Goal: Information Seeking & Learning: Compare options

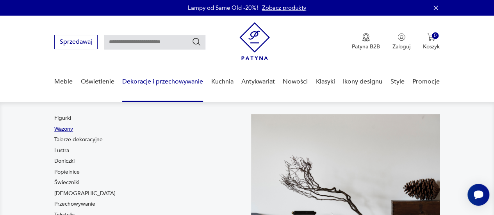
click at [66, 129] on link "Wazony" at bounding box center [63, 129] width 19 height 8
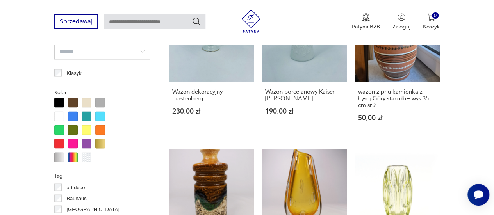
scroll to position [737, 0]
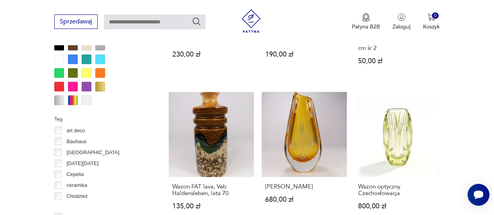
click at [178, 22] on input "text" at bounding box center [154, 21] width 101 height 15
type input "**********"
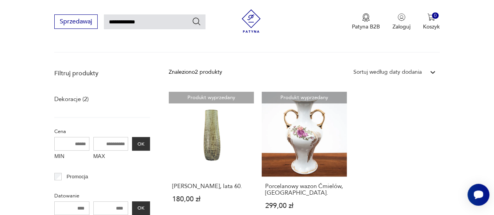
scroll to position [111, 0]
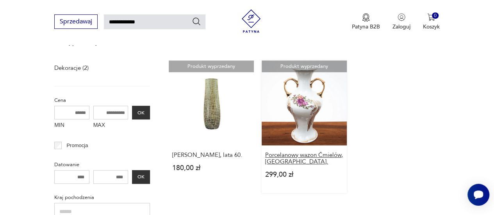
click at [305, 154] on h3 "Porcelanowy wazon Ćmielów, Polska." at bounding box center [304, 158] width 78 height 13
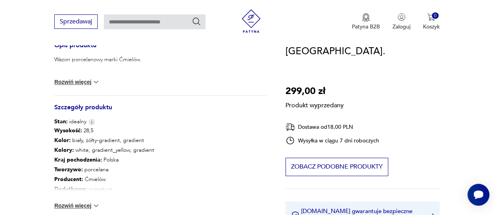
scroll to position [333, 0]
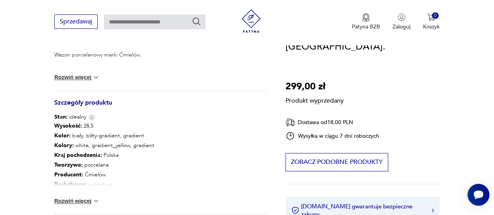
click at [84, 198] on button "Rozwiń więcej" at bounding box center [76, 201] width 45 height 8
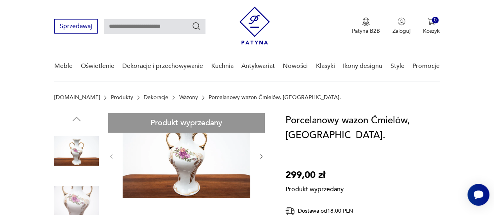
scroll to position [0, 0]
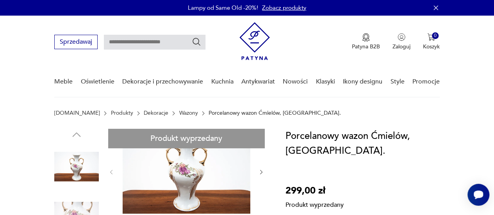
click at [178, 43] on input "text" at bounding box center [154, 42] width 101 height 15
type input "**********"
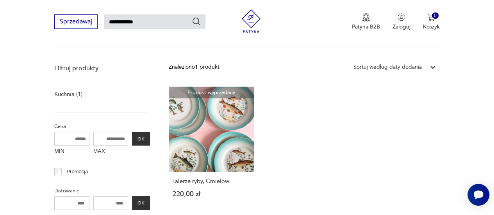
scroll to position [106, 0]
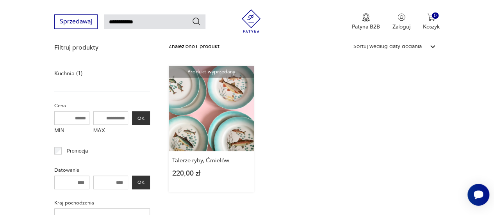
click at [227, 89] on link "Produkt wyprzedany Talerze ryby, Ćmielów. 220,00 zł" at bounding box center [211, 129] width 85 height 126
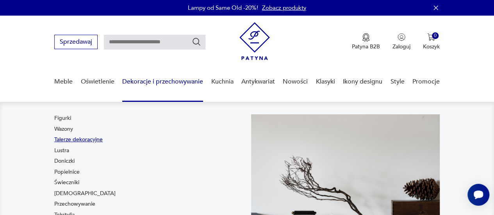
click at [98, 140] on link "Talerze dekoracyjne" at bounding box center [78, 140] width 48 height 8
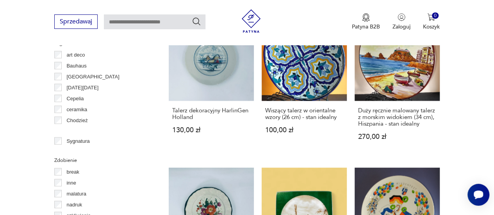
scroll to position [749, 0]
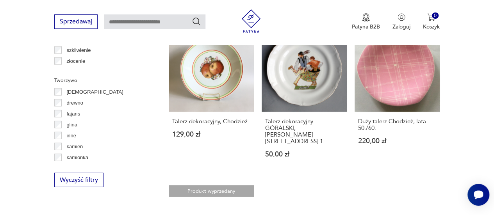
scroll to position [930, 0]
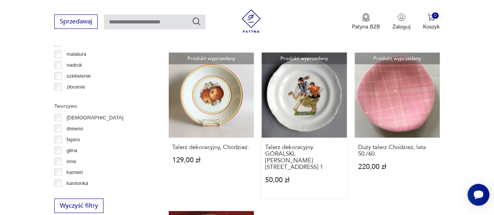
click at [314, 104] on link "Produkt wyprzedany Talerz dekoracyjny GÓRALSKI, [PERSON_NAME][STREET_ADDRESS] 5…" at bounding box center [303, 126] width 85 height 146
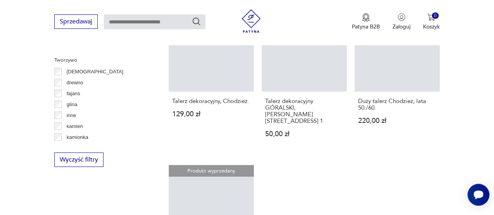
scroll to position [1000, 0]
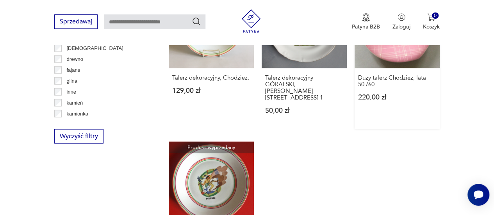
click at [391, 58] on link "Produkt wyprzedany Duży talerz Chodzież, lata 50./60. 220,00 zł" at bounding box center [396, 56] width 85 height 146
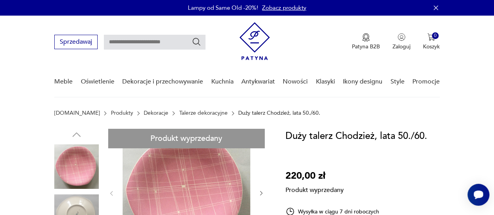
click at [253, 55] on img at bounding box center [254, 41] width 30 height 38
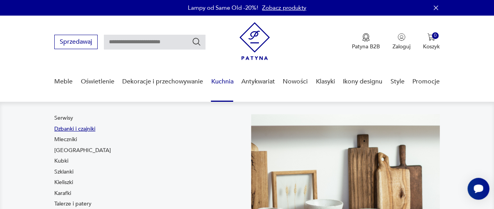
click at [72, 130] on link "Dzbanki i czajniki" at bounding box center [74, 129] width 41 height 8
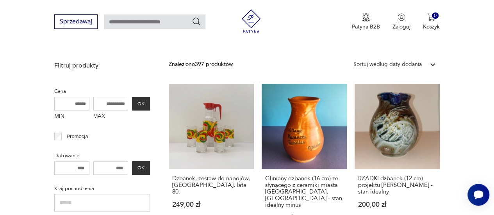
scroll to position [309, 0]
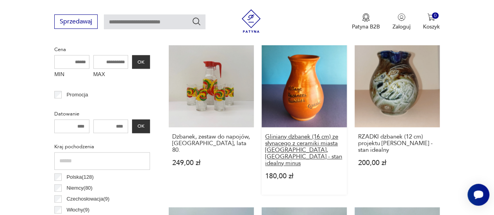
click at [302, 143] on h3 "Gliniany dzbanek (16 cm) ze słynącego z ceramiki miasta [GEOGRAPHIC_DATA], [GEO…" at bounding box center [304, 149] width 78 height 33
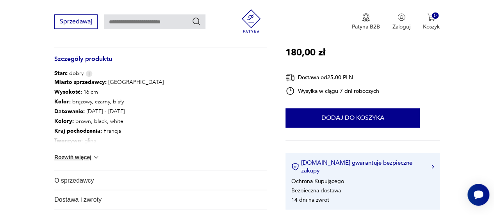
scroll to position [463, 0]
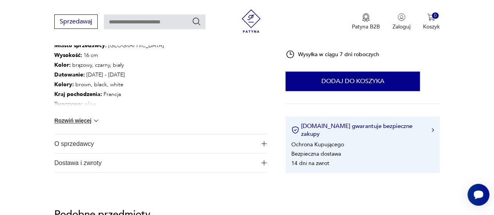
click at [78, 117] on button "Rozwiń więcej" at bounding box center [76, 121] width 45 height 8
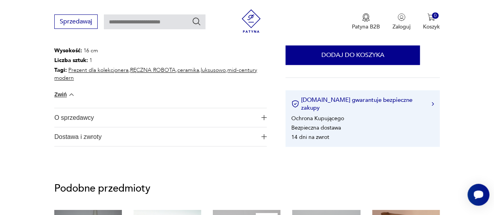
scroll to position [572, 0]
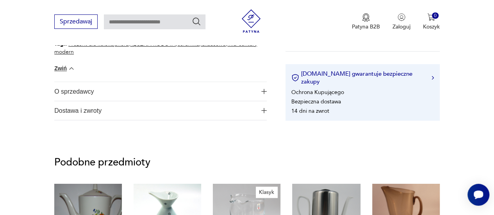
click at [87, 83] on span "O sprzedawcy" at bounding box center [155, 91] width 202 height 19
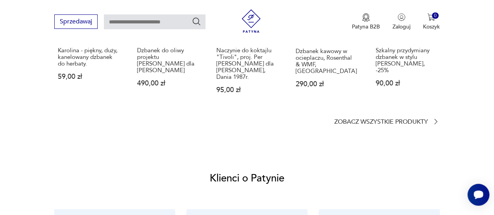
scroll to position [852, 0]
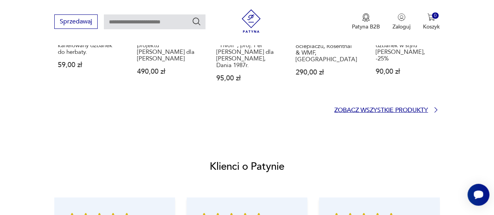
click at [398, 108] on p "Zobacz wszystkie produkty" at bounding box center [381, 110] width 94 height 5
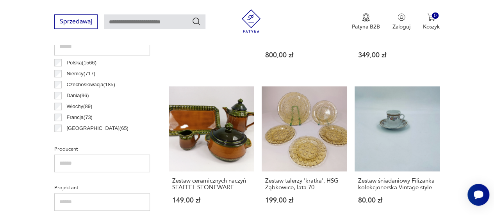
scroll to position [470, 0]
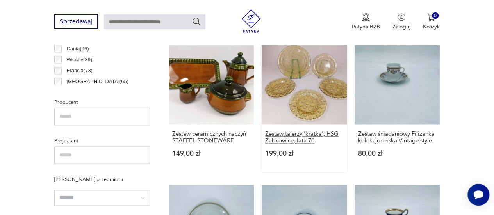
click at [294, 131] on h3 "Zestaw talerzy 'kratka', HSG Ząbkowice, lata 70" at bounding box center [304, 137] width 78 height 13
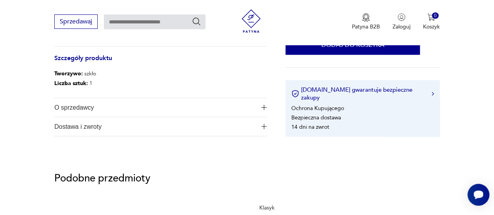
scroll to position [405, 0]
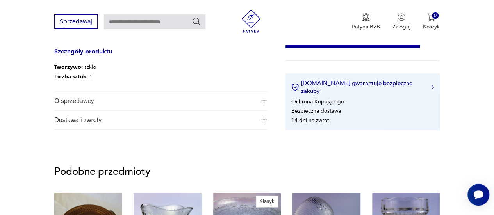
click at [84, 101] on span "O sprzedawcy" at bounding box center [155, 100] width 202 height 19
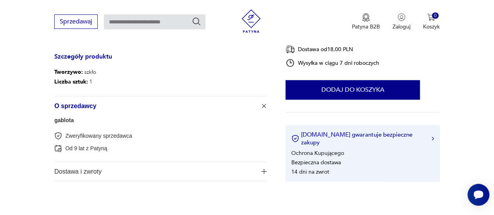
scroll to position [374, 0]
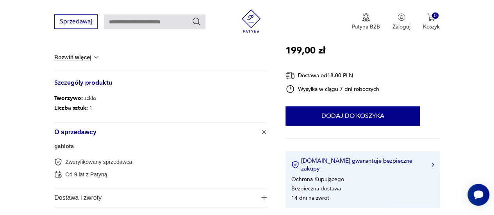
click at [64, 146] on link "gablota" at bounding box center [64, 146] width 20 height 6
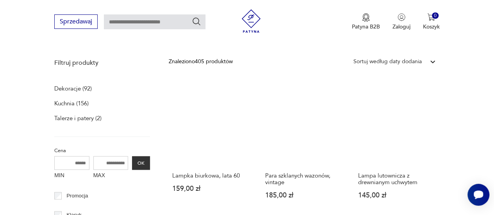
scroll to position [192, 0]
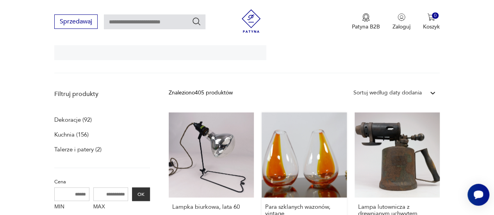
click at [329, 182] on link "Para szklanych wazonów, vintage 185,00 zł" at bounding box center [303, 178] width 85 height 133
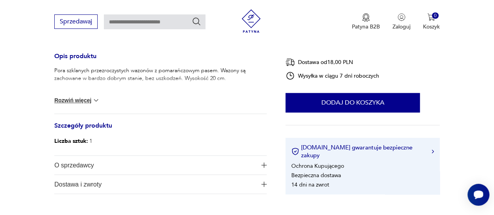
scroll to position [359, 0]
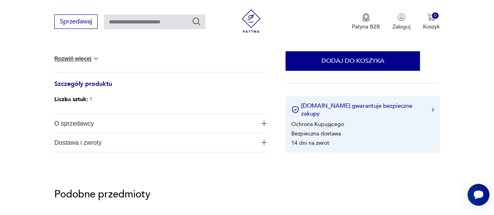
click at [89, 120] on span "O sprzedawcy" at bounding box center [155, 123] width 202 height 19
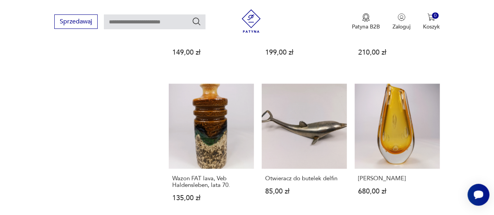
scroll to position [631, 0]
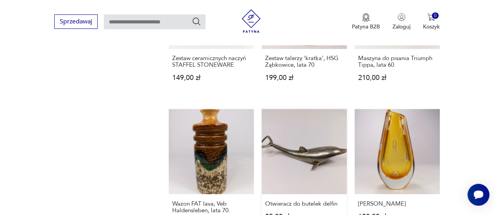
click at [308, 159] on link "Otwieracz do butelek delfin 85,00 zł" at bounding box center [303, 175] width 85 height 133
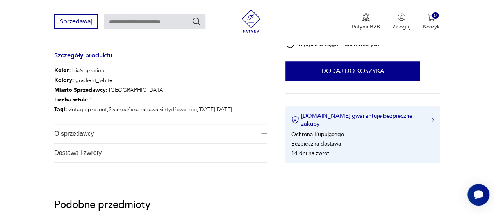
scroll to position [255, 0]
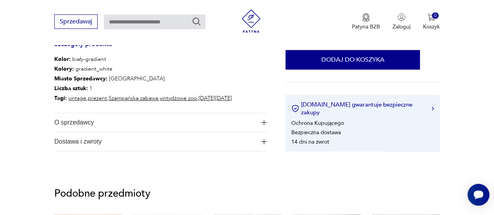
click at [83, 121] on span "O sprzedawcy" at bounding box center [155, 122] width 202 height 19
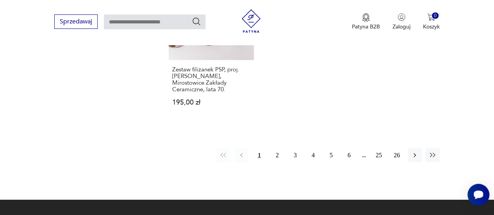
scroll to position [1060, 0]
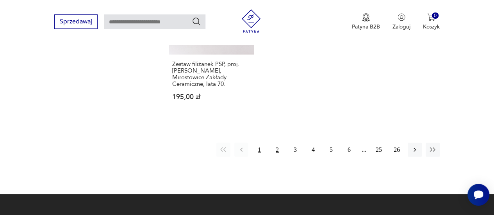
click at [275, 143] on button "2" at bounding box center [277, 150] width 14 height 14
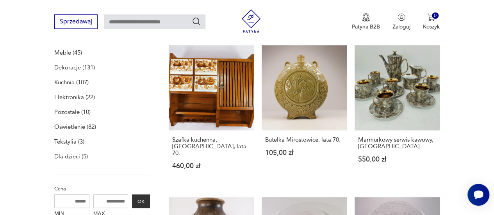
scroll to position [260, 0]
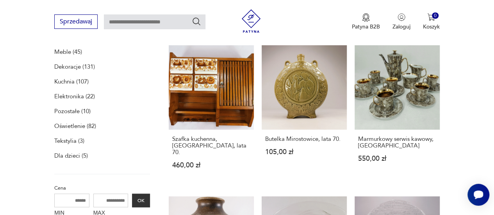
click at [142, 22] on input "text" at bounding box center [154, 21] width 101 height 15
type input "**********"
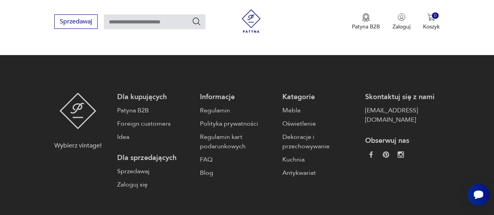
type input "**********"
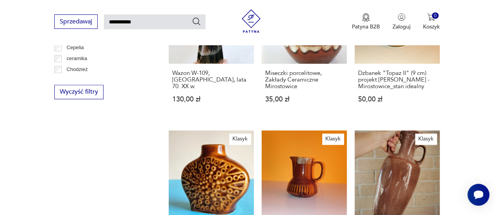
scroll to position [542, 0]
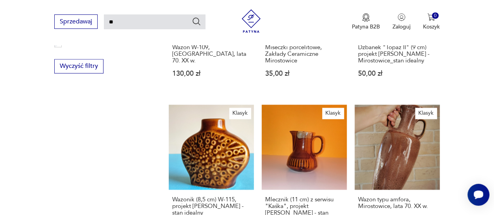
type input "*"
type input "**********"
click at [196, 20] on icon "Szukaj" at bounding box center [196, 21] width 9 height 9
type input "**********"
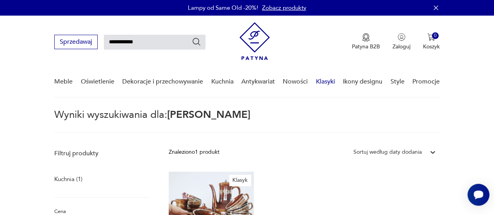
click at [330, 79] on link "Klasyki" at bounding box center [325, 82] width 19 height 30
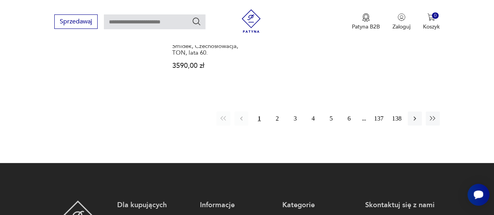
scroll to position [1115, 0]
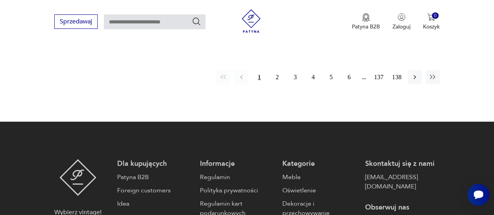
click at [142, 173] on link "Patyna B2B" at bounding box center [154, 177] width 75 height 9
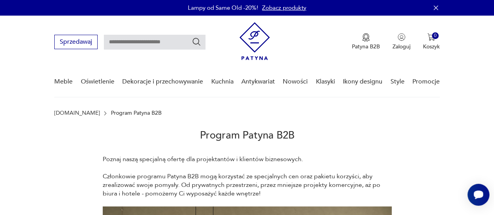
click at [142, 130] on h2 "Program Patyna B2B" at bounding box center [246, 135] width 385 height 39
click at [288, 82] on link "Nowości" at bounding box center [295, 82] width 25 height 30
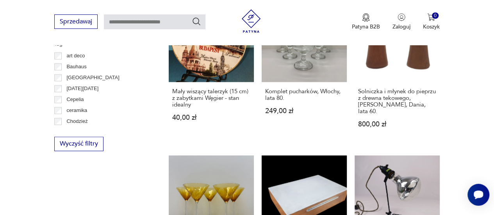
scroll to position [462, 0]
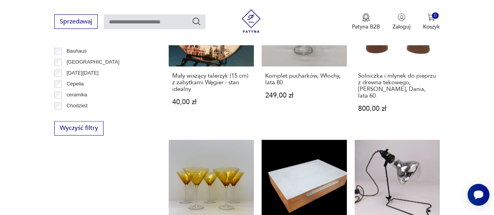
click at [188, 20] on input "text" at bounding box center [154, 21] width 101 height 15
type input "**********"
click at [197, 20] on icon "Szukaj" at bounding box center [196, 21] width 9 height 9
type input "**********"
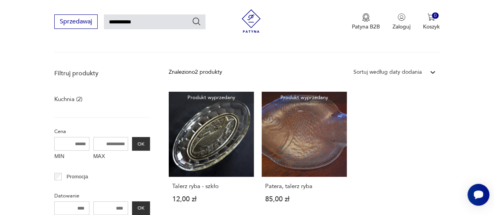
scroll to position [111, 0]
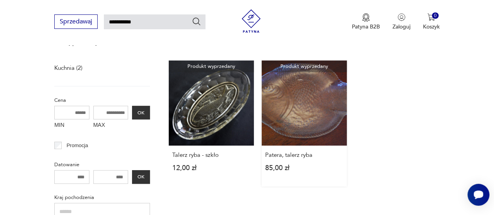
click at [304, 110] on link "Produkt wyprzedany Patera, talerz ryba 85,00 zł" at bounding box center [303, 123] width 85 height 126
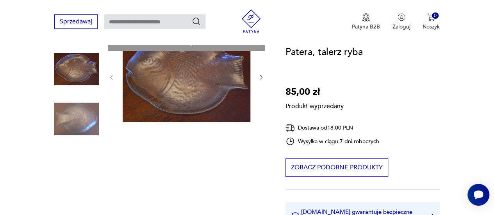
scroll to position [109, 0]
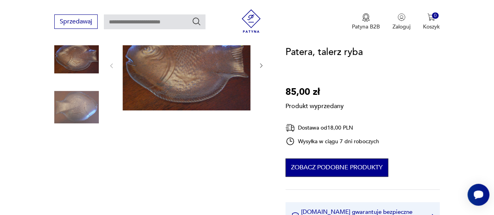
click at [357, 171] on button "Zobacz podobne produkty" at bounding box center [336, 167] width 103 height 18
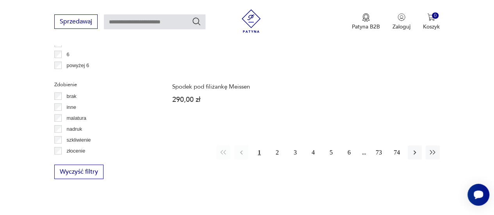
scroll to position [1110, 0]
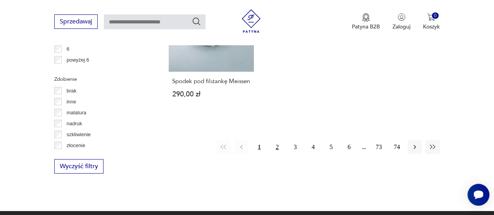
click at [279, 146] on button "2" at bounding box center [277, 147] width 14 height 14
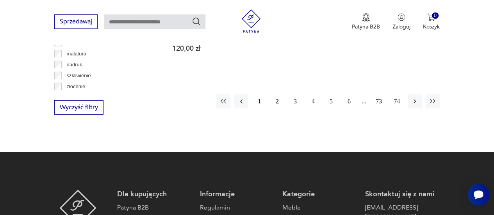
scroll to position [1179, 0]
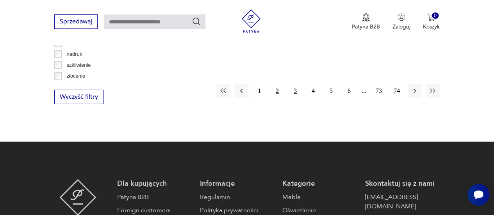
click at [296, 84] on button "3" at bounding box center [295, 91] width 14 height 14
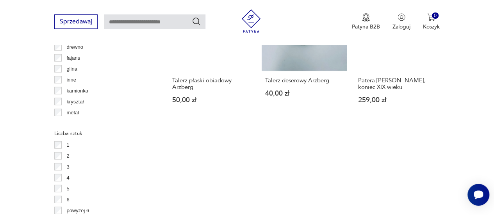
scroll to position [955, 0]
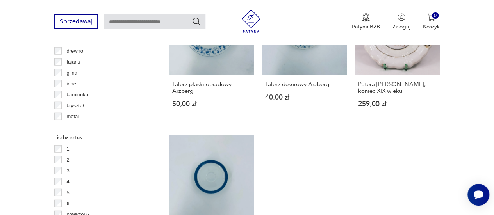
click at [75, 104] on p "kryształ" at bounding box center [74, 105] width 17 height 9
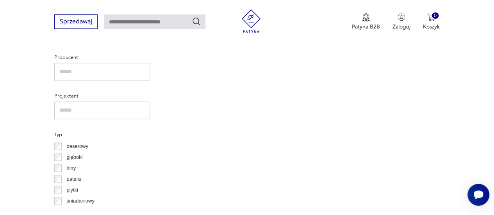
scroll to position [183, 0]
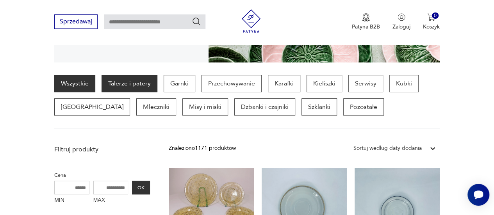
click at [80, 85] on link "Wszystkie" at bounding box center [74, 83] width 41 height 17
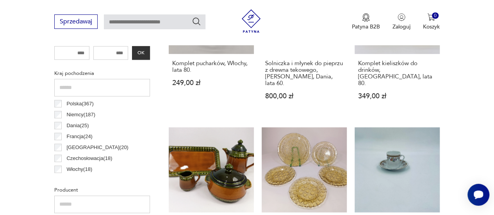
scroll to position [389, 0]
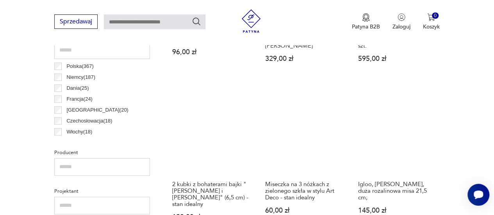
scroll to position [363, 0]
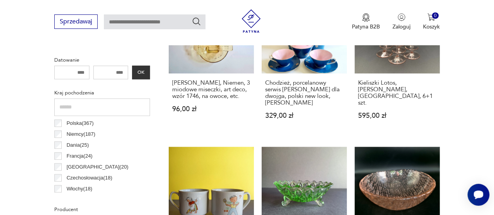
click at [164, 22] on input "text" at bounding box center [154, 21] width 101 height 15
type input "********"
click at [198, 21] on icon "Szukaj" at bounding box center [196, 21] width 9 height 9
type input "********"
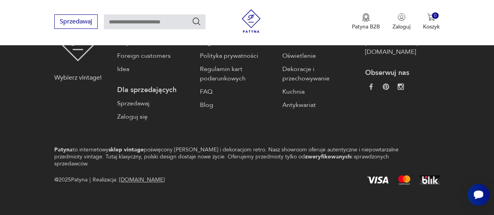
type input "********"
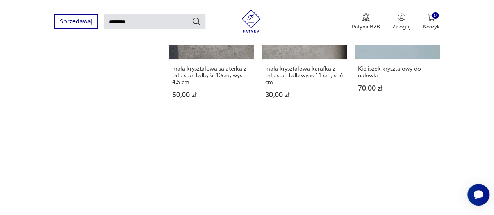
scroll to position [886, 0]
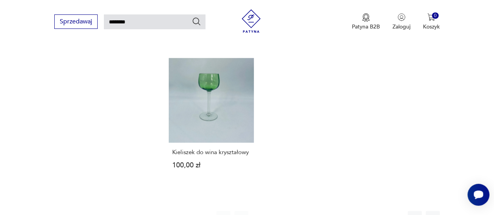
click at [278, 211] on button "2" at bounding box center [277, 218] width 14 height 14
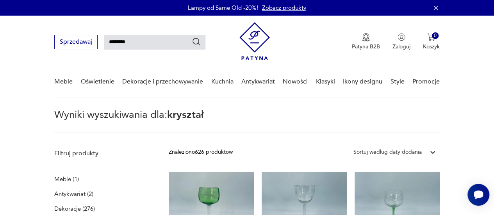
click at [175, 43] on input "********" at bounding box center [154, 42] width 101 height 15
type input "**********"
click at [196, 40] on icon "Szukaj" at bounding box center [196, 41] width 9 height 9
type input "**********"
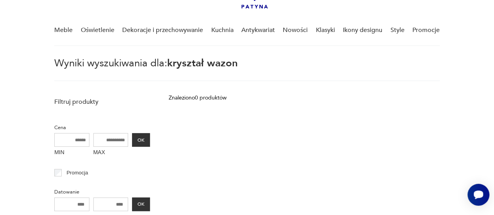
scroll to position [59, 0]
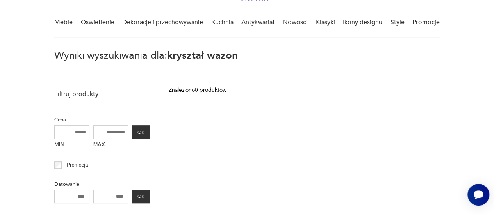
click at [257, 53] on p "Wyniki wyszukiwania dla: kryształ wazon" at bounding box center [246, 62] width 385 height 23
type input "********"
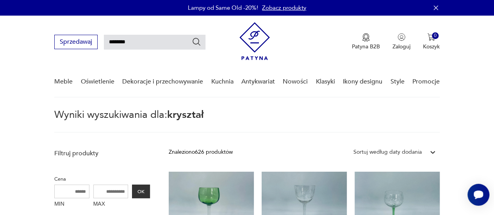
click at [196, 43] on icon "Szukaj" at bounding box center [196, 41] width 9 height 9
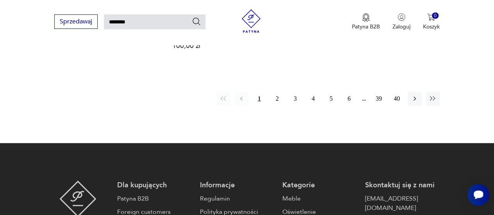
scroll to position [1011, 0]
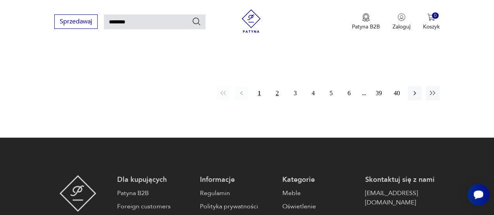
click at [276, 86] on button "2" at bounding box center [277, 93] width 14 height 14
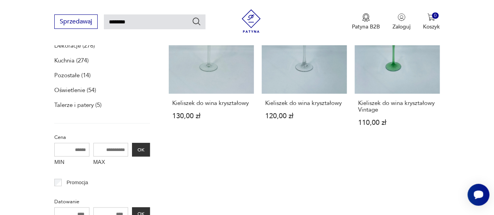
scroll to position [179, 0]
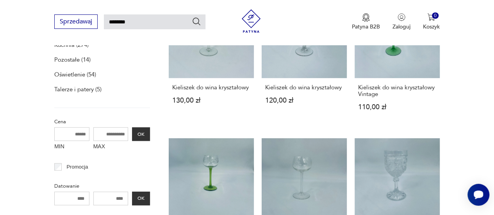
click at [148, 21] on input "********" at bounding box center [154, 21] width 101 height 15
type input "*"
type input "**********"
click at [196, 24] on icon "Szukaj" at bounding box center [196, 21] width 9 height 9
type input "**********"
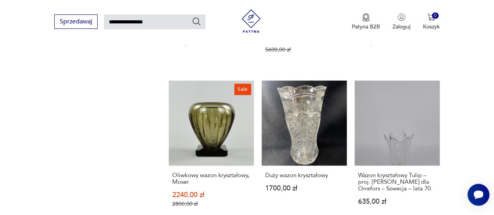
scroll to position [744, 0]
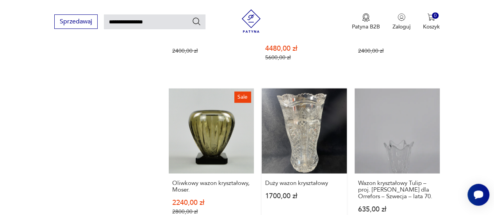
click at [311, 100] on link "Duży wazon kryształowy 1700,00 zł" at bounding box center [303, 160] width 85 height 142
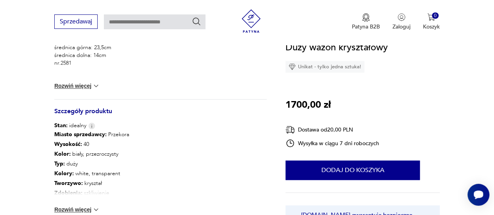
scroll to position [421, 0]
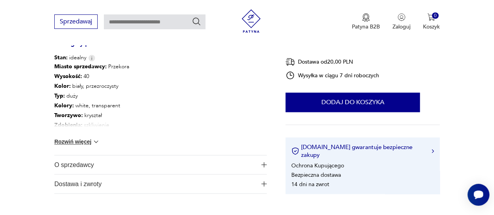
click at [84, 142] on button "Rozwiń więcej" at bounding box center [76, 142] width 45 height 8
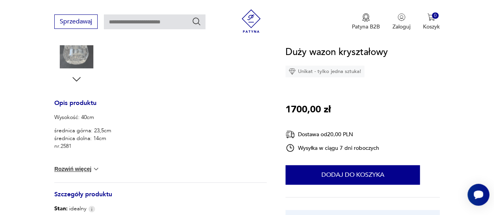
scroll to position [333, 0]
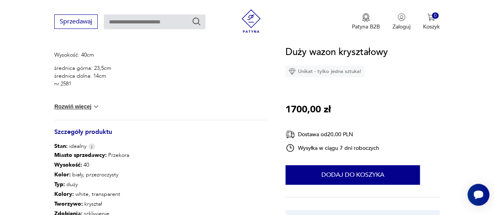
click at [78, 106] on button "Rozwiń więcej" at bounding box center [76, 107] width 45 height 8
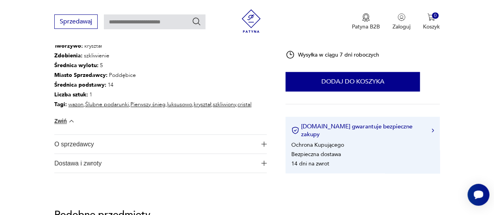
scroll to position [510, 0]
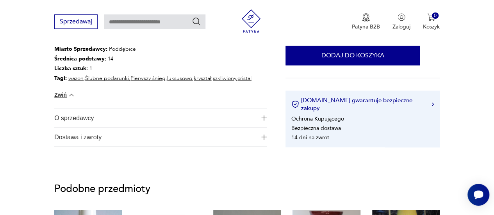
click at [84, 117] on span "O sprzedawcy" at bounding box center [155, 117] width 202 height 19
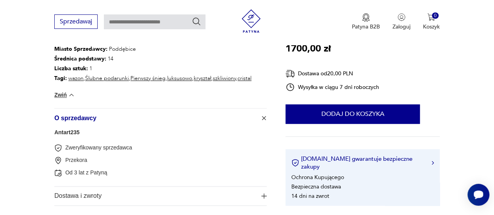
click at [62, 132] on link "Antart235" at bounding box center [66, 132] width 25 height 6
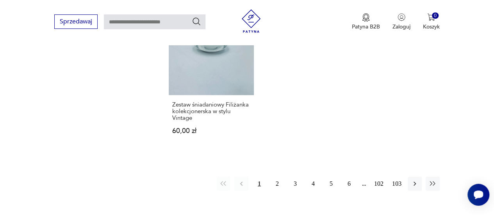
scroll to position [1060, 0]
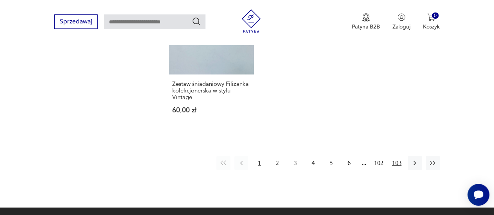
click at [396, 156] on button "103" at bounding box center [396, 163] width 14 height 14
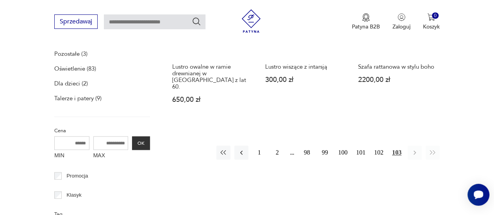
scroll to position [343, 0]
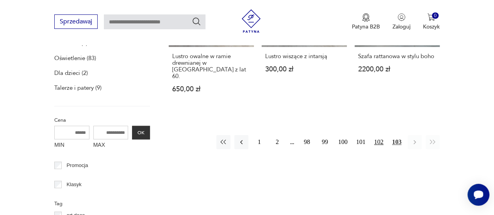
click at [378, 138] on button "102" at bounding box center [379, 142] width 14 height 14
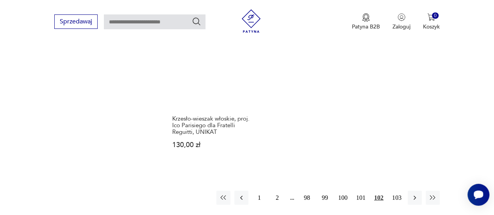
scroll to position [1040, 0]
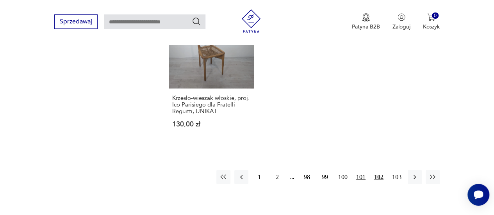
click at [357, 179] on button "101" at bounding box center [361, 177] width 14 height 14
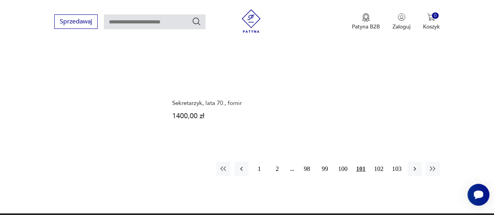
scroll to position [1050, 0]
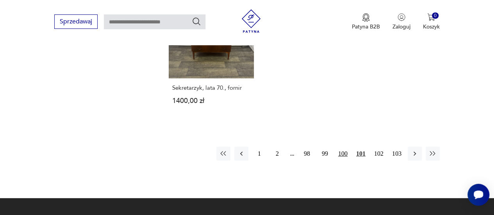
click at [341, 147] on button "100" at bounding box center [343, 154] width 14 height 14
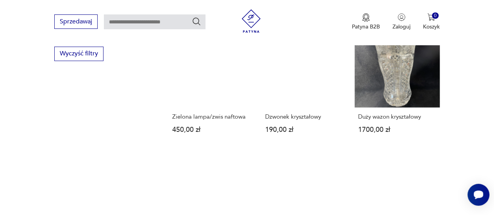
scroll to position [608, 0]
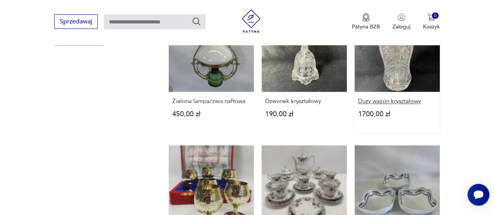
click at [389, 98] on h3 "Duży wazon kryształowy" at bounding box center [397, 101] width 78 height 7
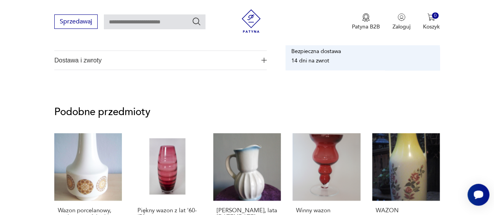
scroll to position [546, 0]
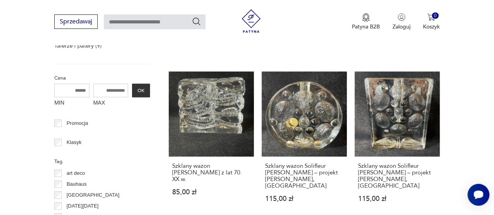
scroll to position [281, 0]
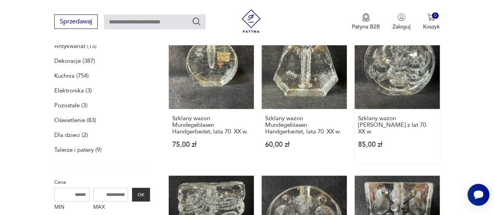
click at [399, 59] on link "Szklany wazon [PERSON_NAME] z lat 70. XX w. 85,00 zł" at bounding box center [396, 93] width 85 height 139
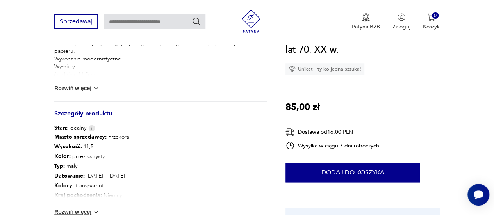
scroll to position [358, 0]
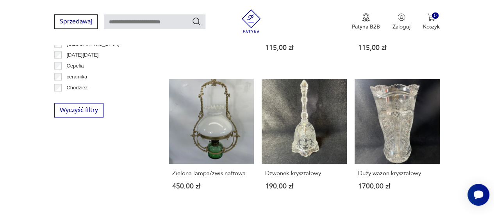
scroll to position [551, 0]
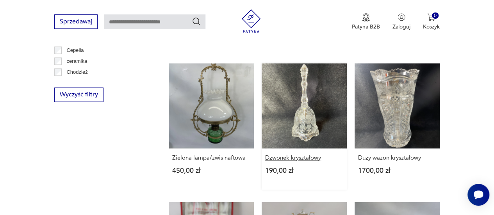
click at [293, 155] on h3 "Dzwonek kryształowy" at bounding box center [304, 158] width 78 height 7
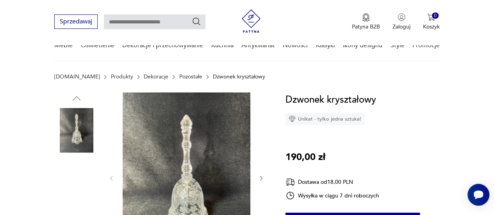
scroll to position [478, 0]
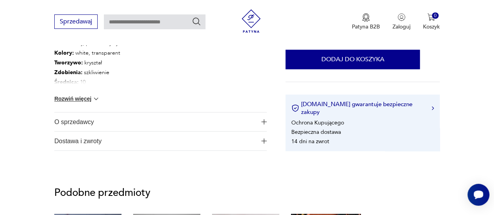
click at [79, 97] on button "Rozwiń więcej" at bounding box center [76, 99] width 45 height 8
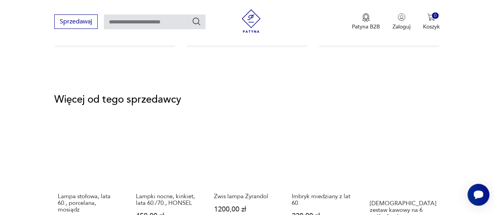
scroll to position [1087, 0]
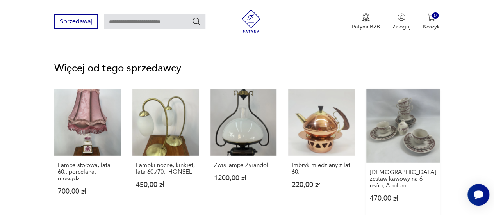
click at [427, 114] on link "[DEMOGRAPHIC_DATA] zestaw kawowy na 6 osób, Apulum 470,00 zł" at bounding box center [402, 153] width 73 height 128
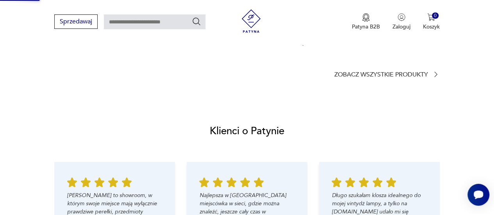
scroll to position [436, 0]
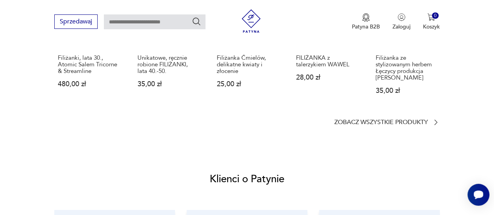
scroll to position [733, 0]
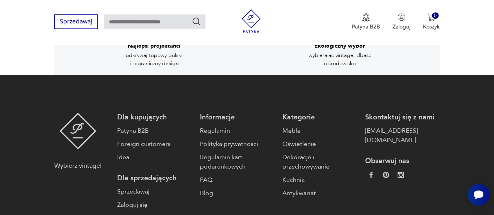
scroll to position [1367, 0]
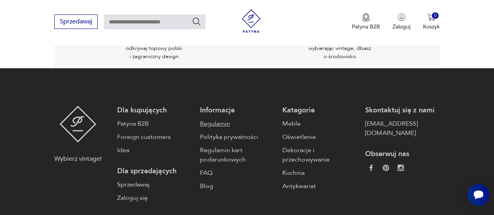
click at [221, 119] on link "Regulamin" at bounding box center [237, 123] width 75 height 9
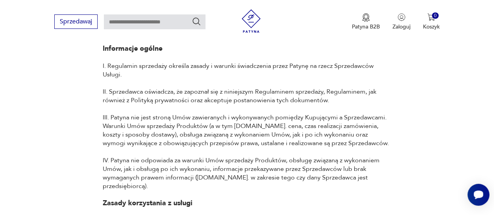
scroll to position [3823, 0]
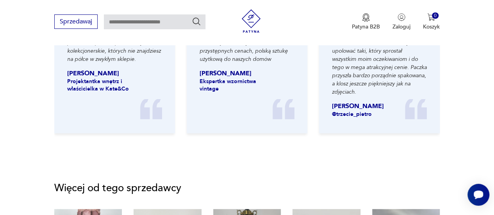
scroll to position [659, 0]
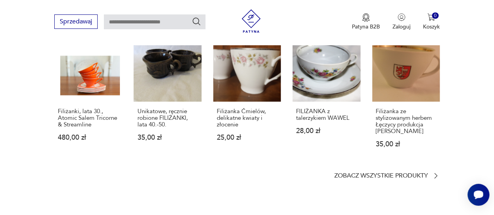
click at [176, 24] on input "text" at bounding box center [154, 21] width 101 height 15
type input "**********"
click at [197, 22] on icon "Szukaj" at bounding box center [196, 21] width 9 height 9
type input "**********"
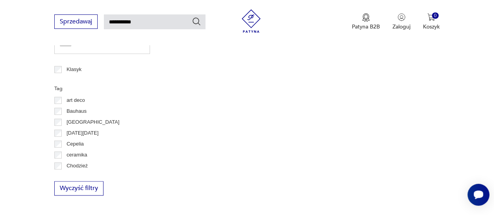
scroll to position [387, 0]
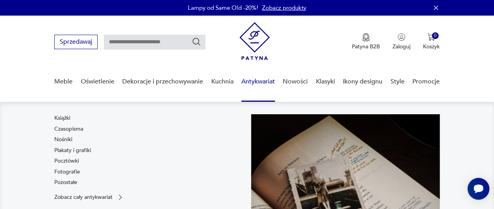
click at [259, 80] on link "Antykwariat" at bounding box center [258, 82] width 34 height 30
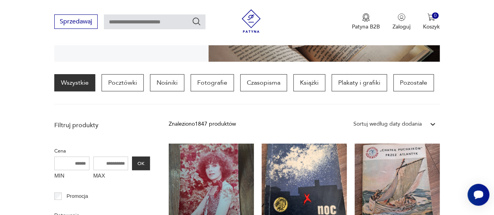
scroll to position [205, 0]
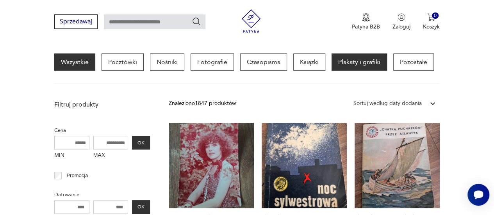
click at [364, 65] on p "Plakaty i grafiki" at bounding box center [358, 61] width 55 height 17
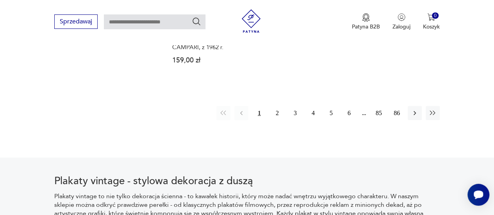
scroll to position [1145, 0]
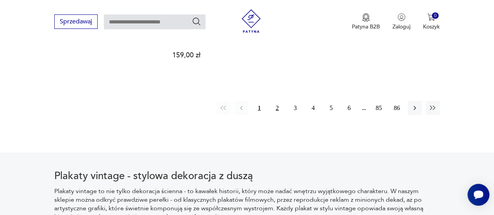
click at [275, 101] on button "2" at bounding box center [277, 108] width 14 height 14
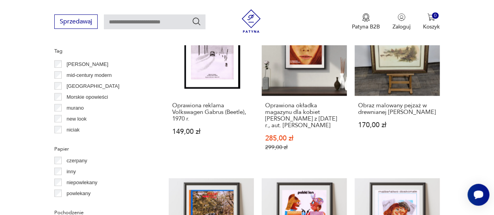
scroll to position [307, 0]
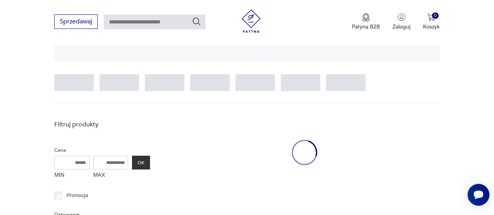
scroll to position [184, 0]
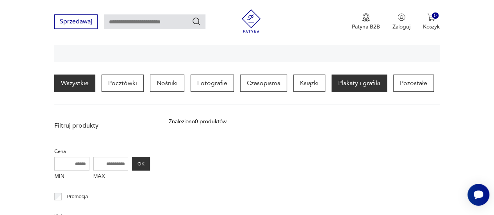
click at [87, 78] on link "Wszystkie" at bounding box center [74, 83] width 41 height 17
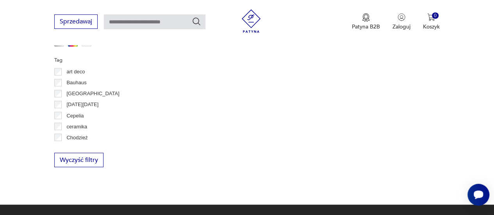
scroll to position [653, 0]
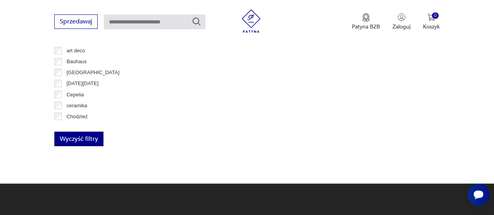
click at [90, 141] on button "Wyczyść filtry" at bounding box center [78, 139] width 49 height 14
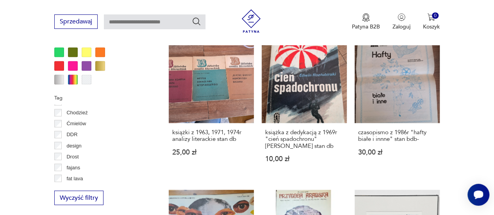
scroll to position [589, 0]
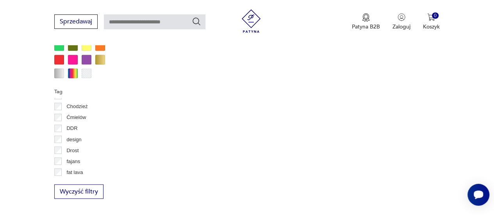
scroll to position [615, 0]
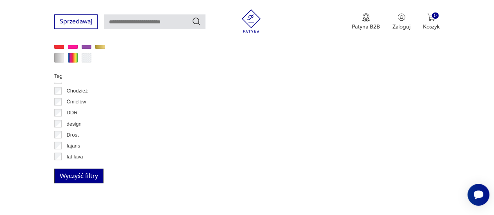
click at [87, 176] on button "Wyczyść filtry" at bounding box center [78, 176] width 49 height 14
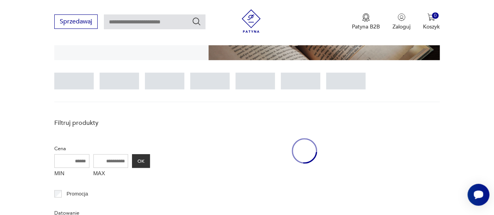
scroll to position [184, 0]
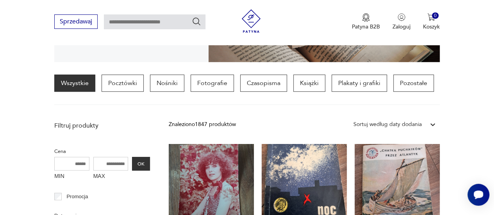
click at [251, 15] on img at bounding box center [250, 20] width 23 height 23
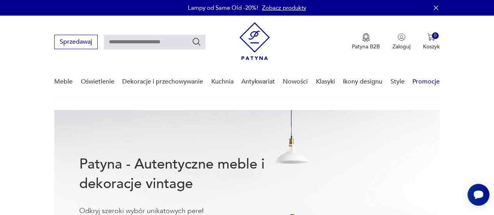
click at [427, 81] on link "Promocje" at bounding box center [425, 82] width 27 height 30
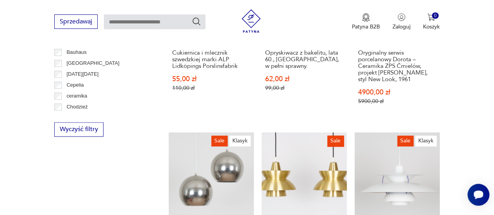
scroll to position [470, 0]
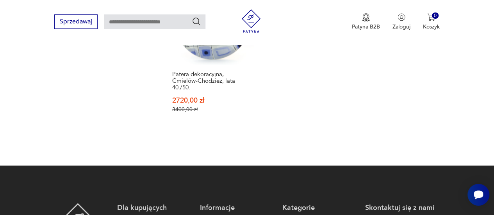
scroll to position [598, 0]
